Goal: Transaction & Acquisition: Purchase product/service

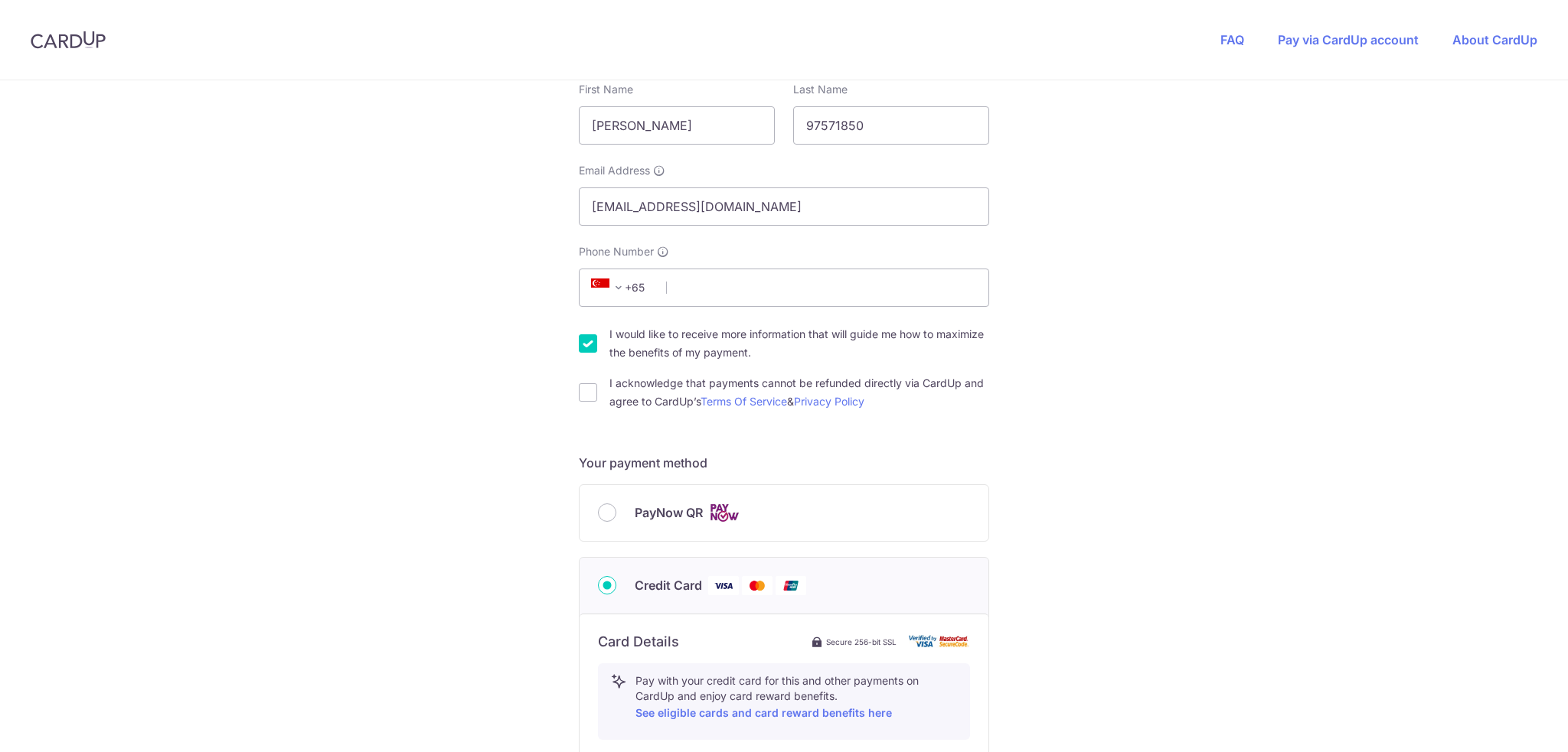
scroll to position [383, 0]
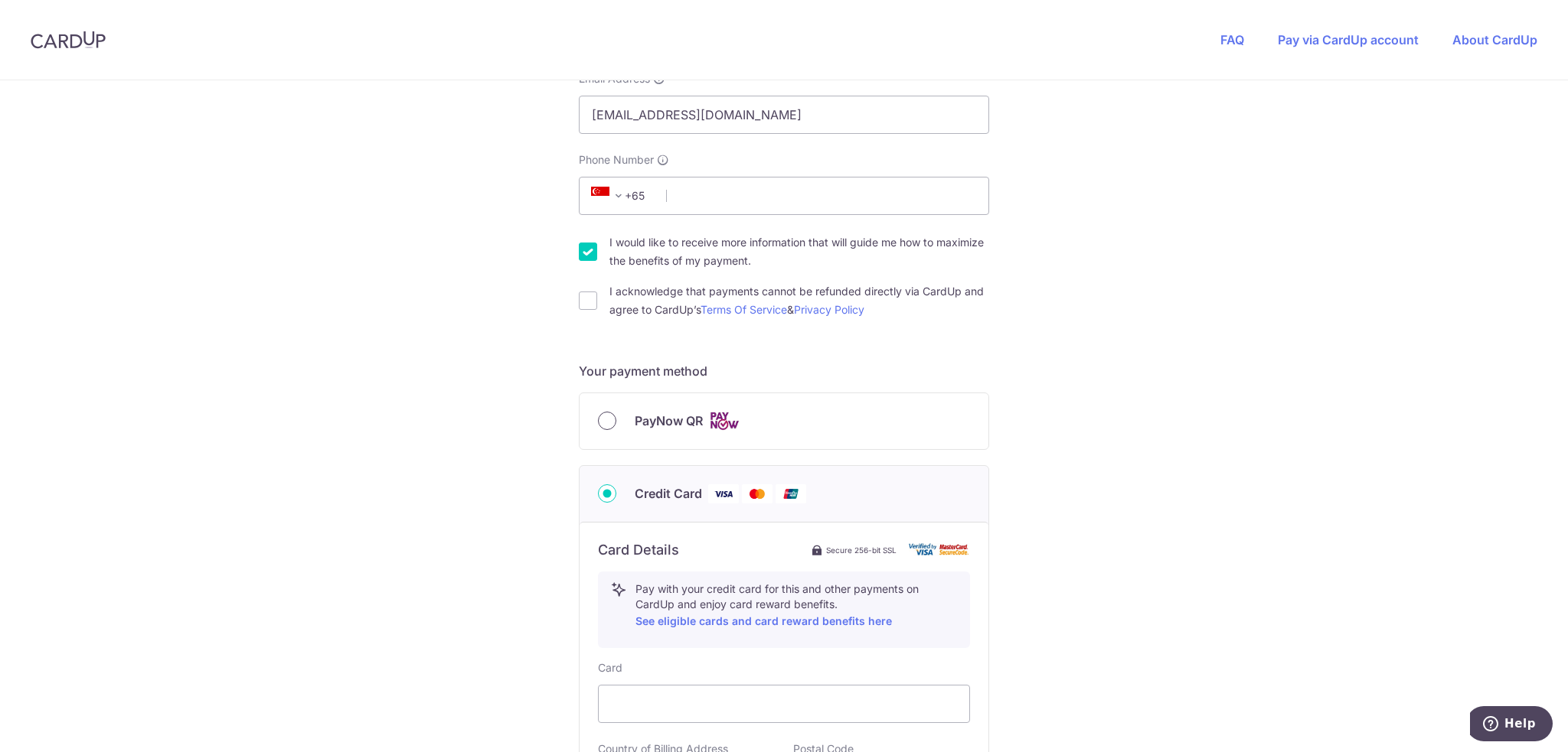
click at [612, 419] on input "PayNow QR" at bounding box center [607, 421] width 18 height 18
radio input "true"
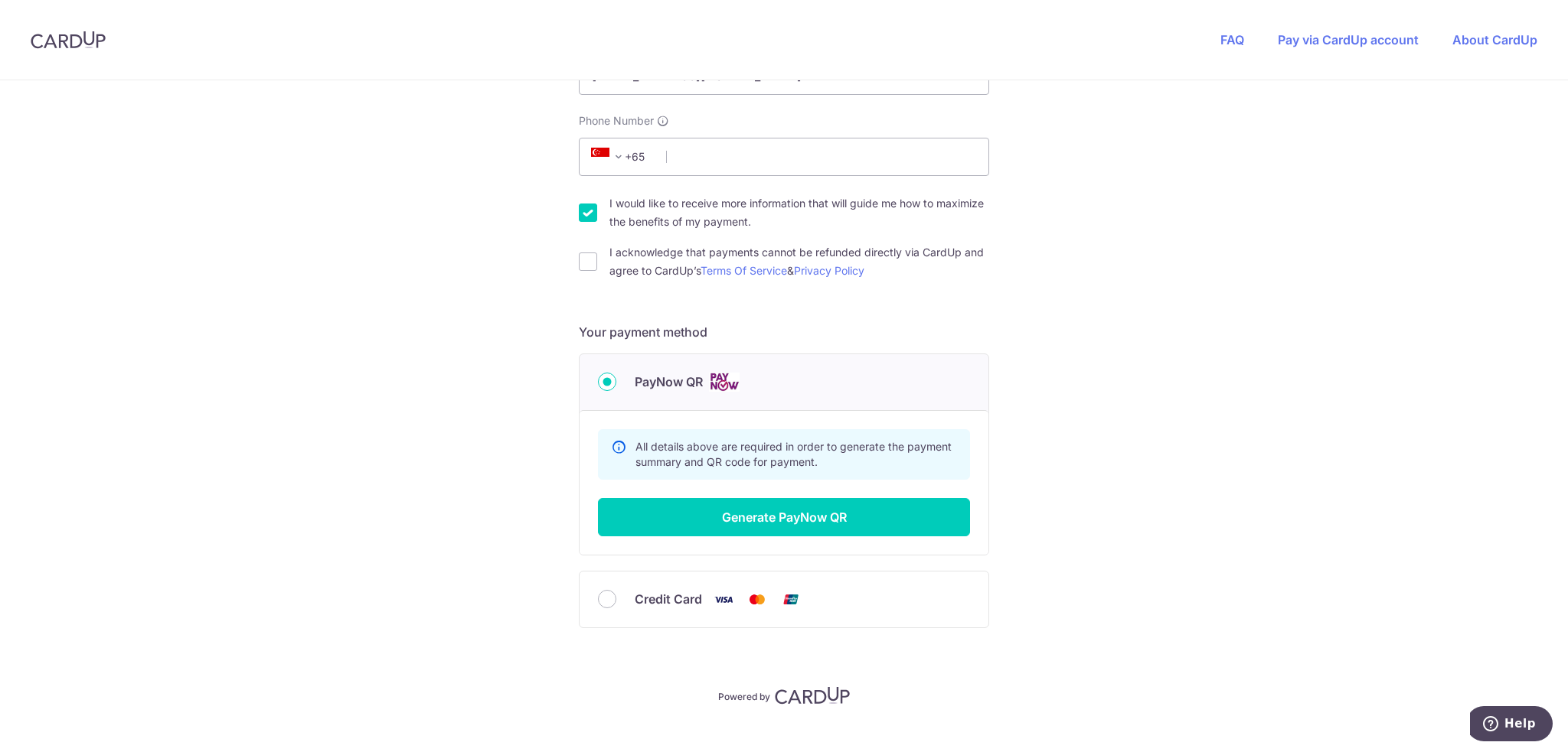
scroll to position [443, 0]
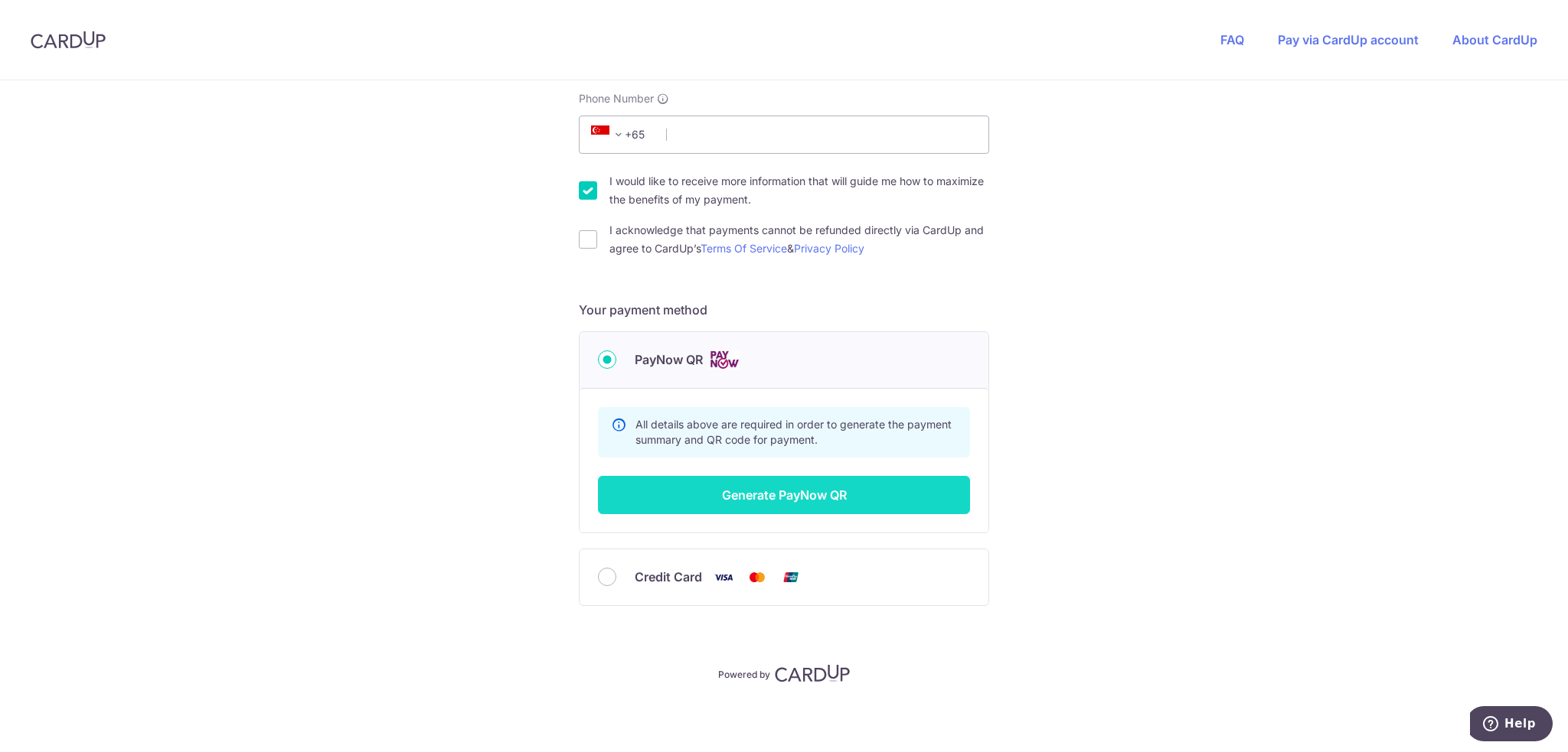
click at [774, 492] on button "Generate PayNow QR" at bounding box center [784, 495] width 372 height 39
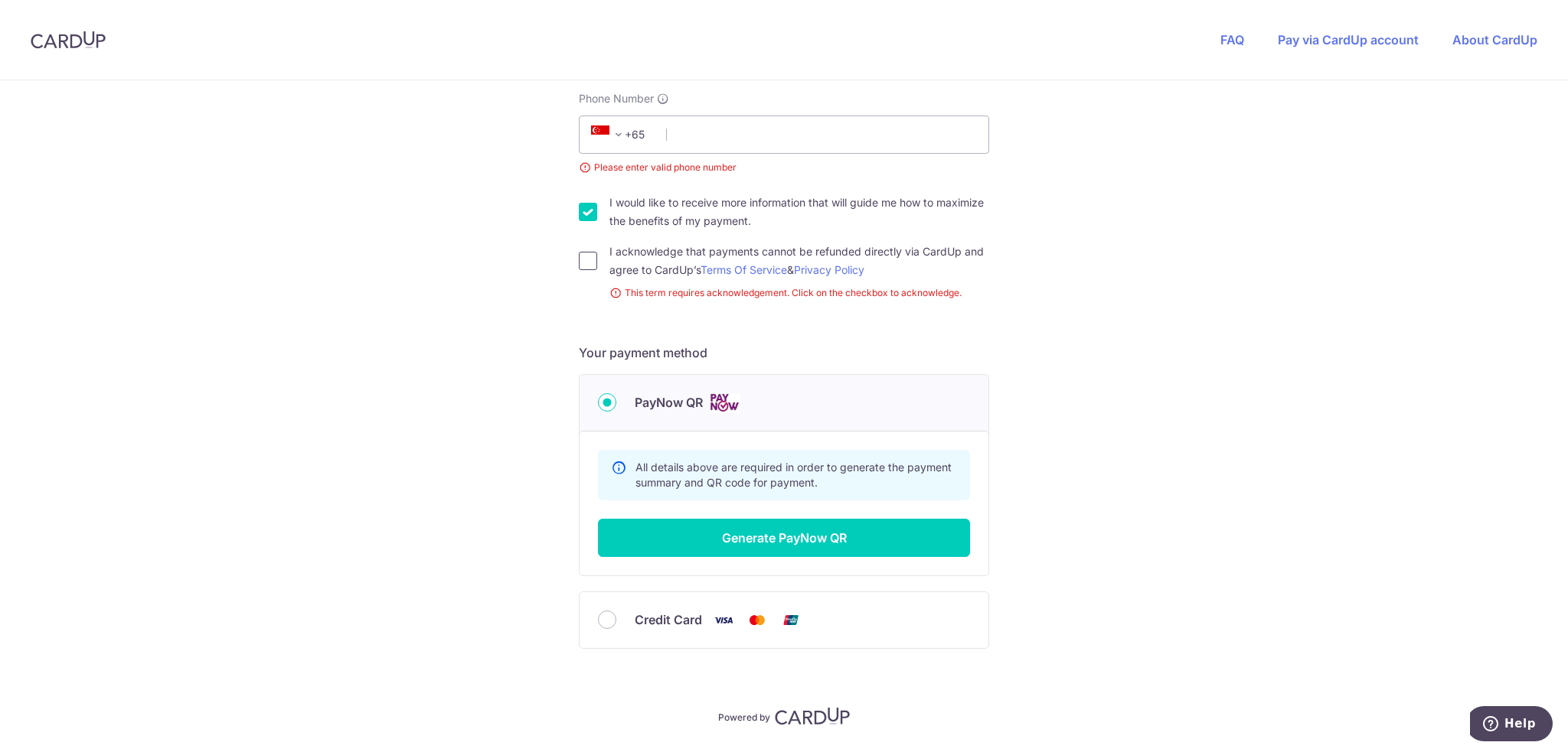
click at [579, 259] on input "I acknowledge that payments cannot be refunded directly via CardUp and agree to…" at bounding box center [588, 261] width 18 height 18
checkbox input "true"
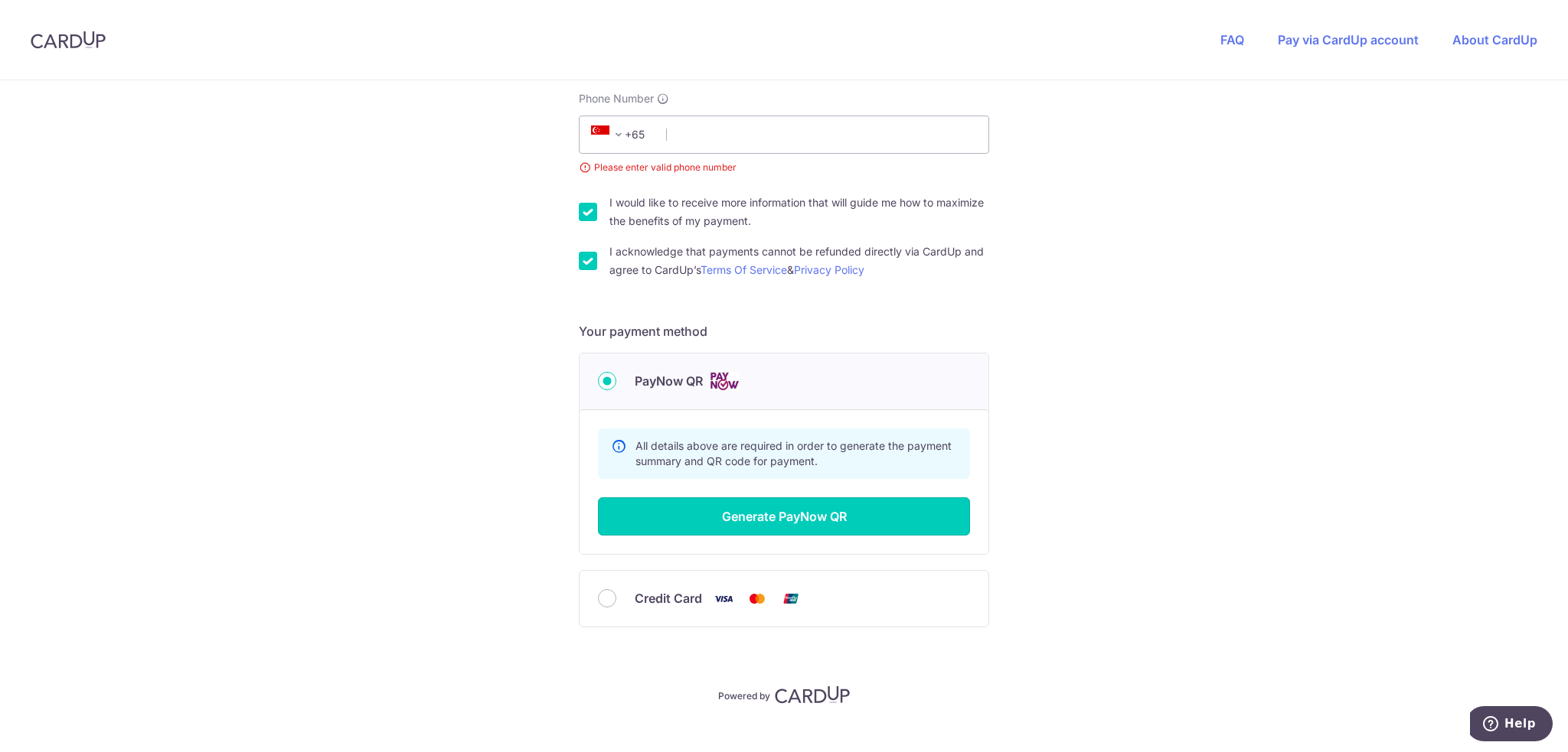
drag, startPoint x: 787, startPoint y: 519, endPoint x: 770, endPoint y: 190, distance: 329.4
click at [777, 201] on form "Payment details Invoice Amount SGD 120.00 Invoice No MCPL-255879 Your details F…" at bounding box center [784, 224] width 411 height 924
click at [747, 143] on input "Phone Number" at bounding box center [784, 135] width 411 height 39
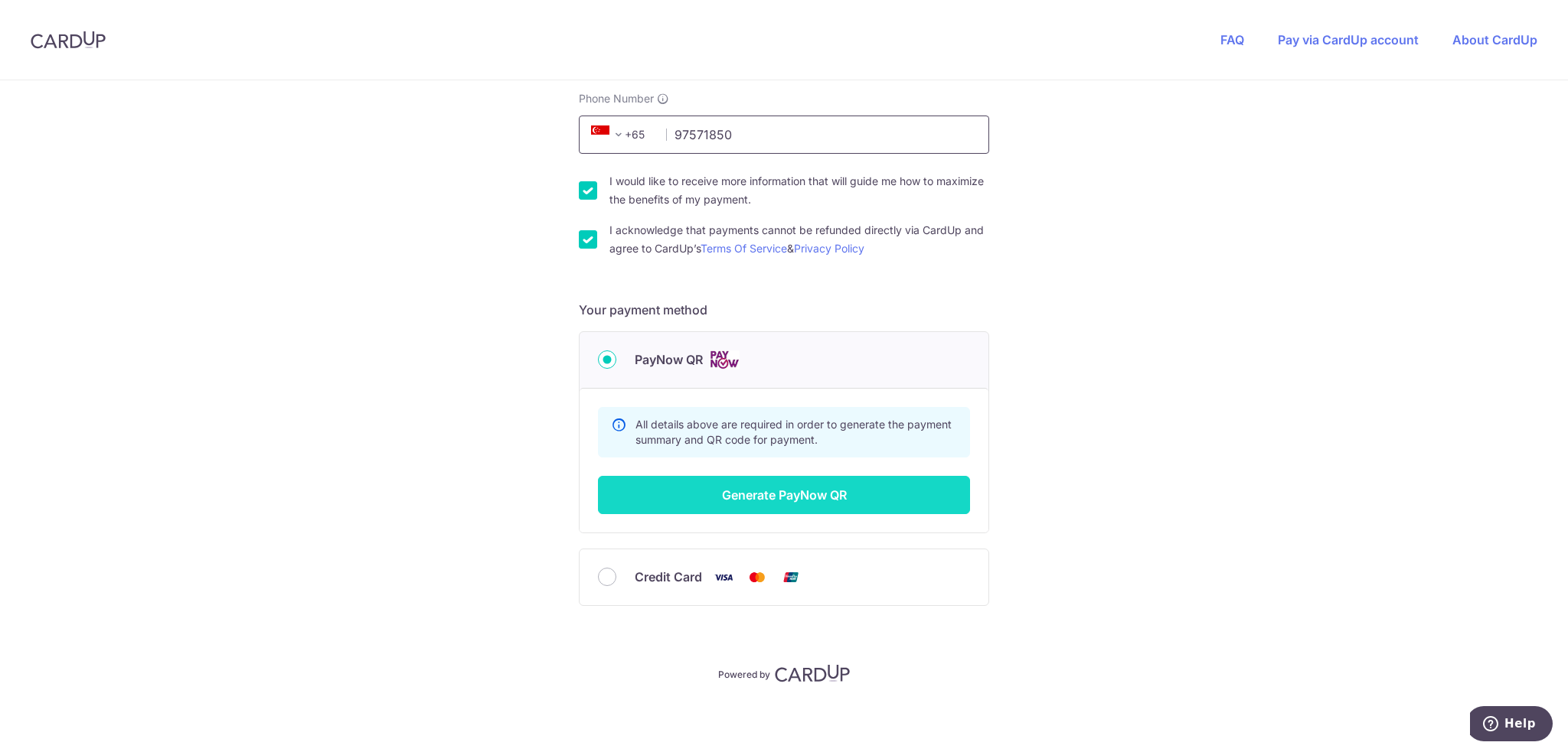
type input "97571850"
click at [831, 500] on button "Generate PayNow QR" at bounding box center [784, 495] width 372 height 39
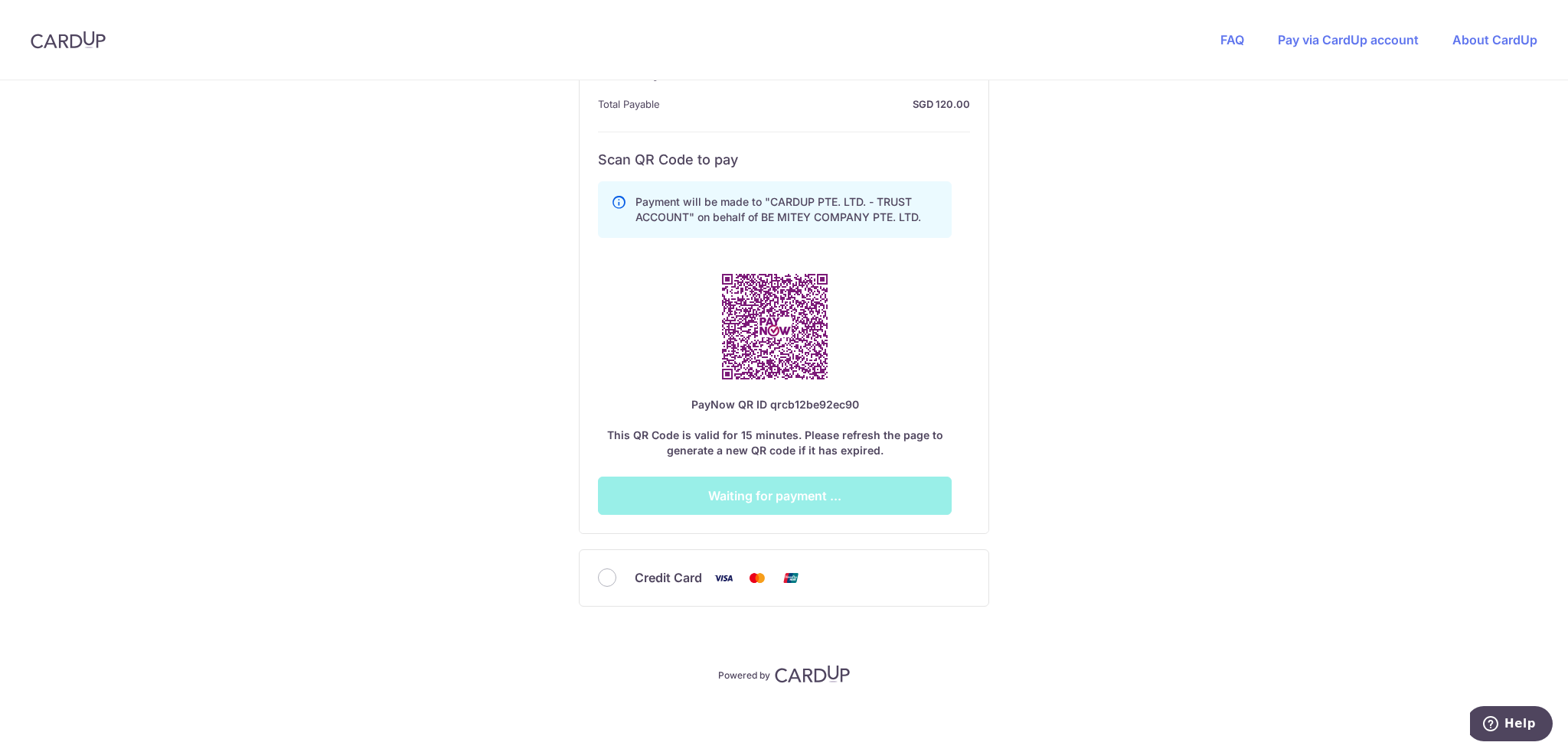
scroll to position [557, 0]
